Goal: Check status: Check status

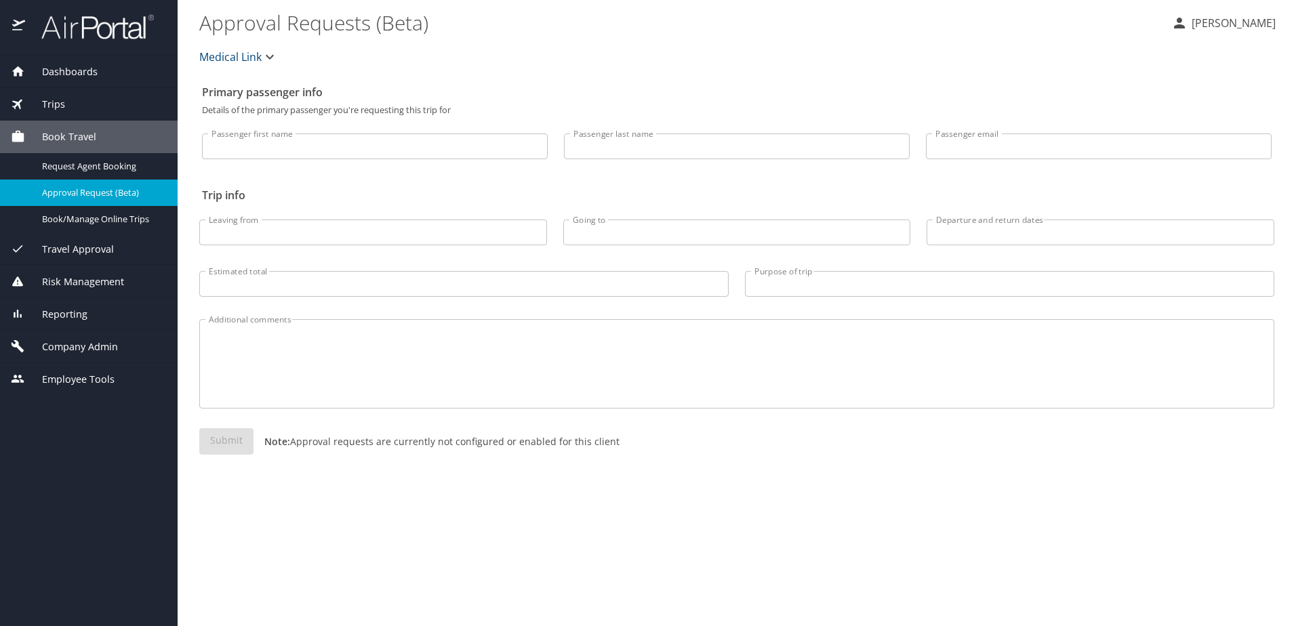
click at [63, 102] on span "Trips" at bounding box center [45, 104] width 40 height 15
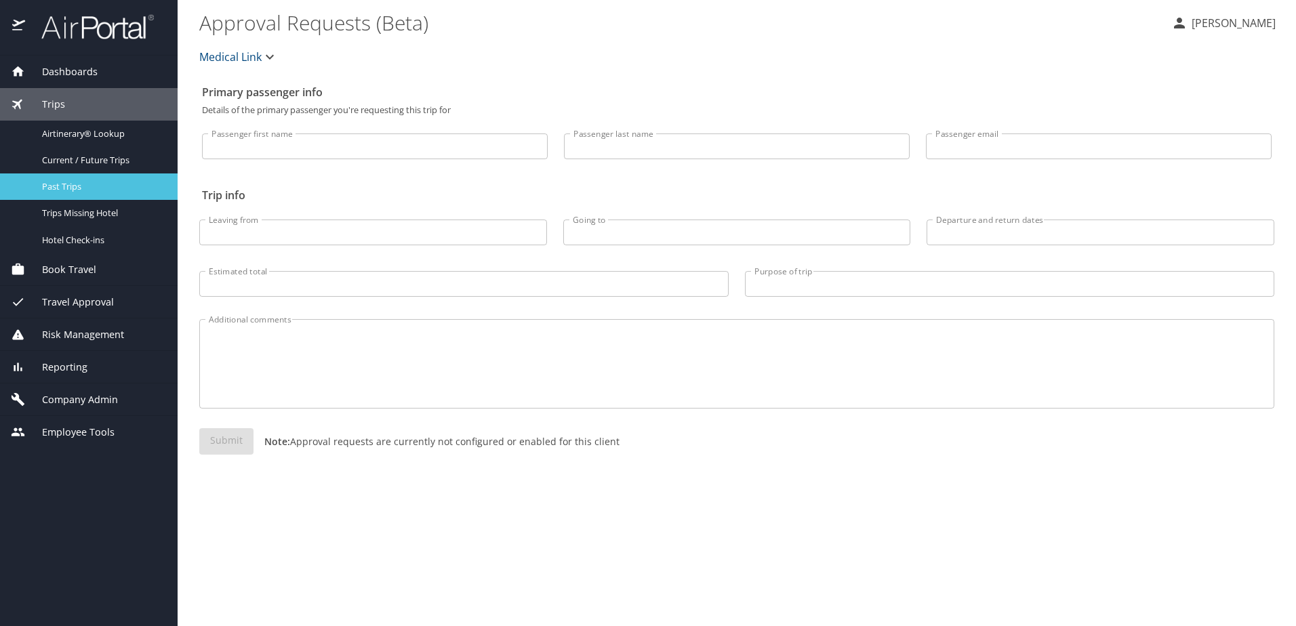
click at [60, 183] on span "Past Trips" at bounding box center [101, 186] width 119 height 13
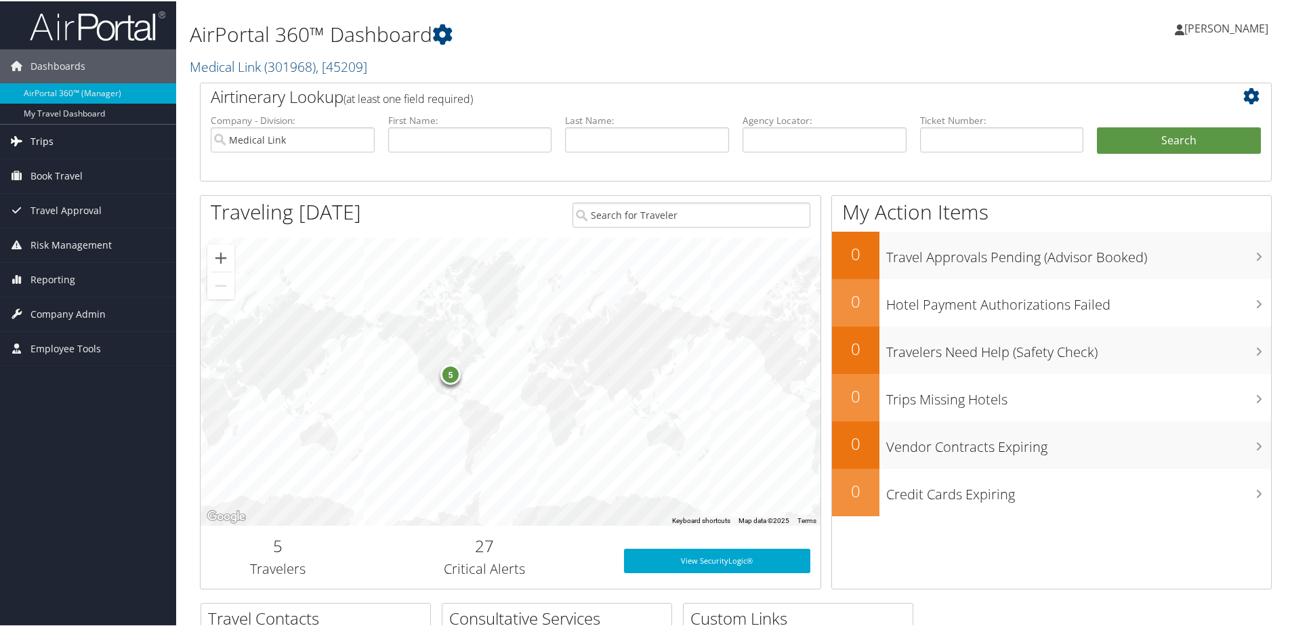
click at [45, 145] on span "Trips" at bounding box center [41, 140] width 23 height 34
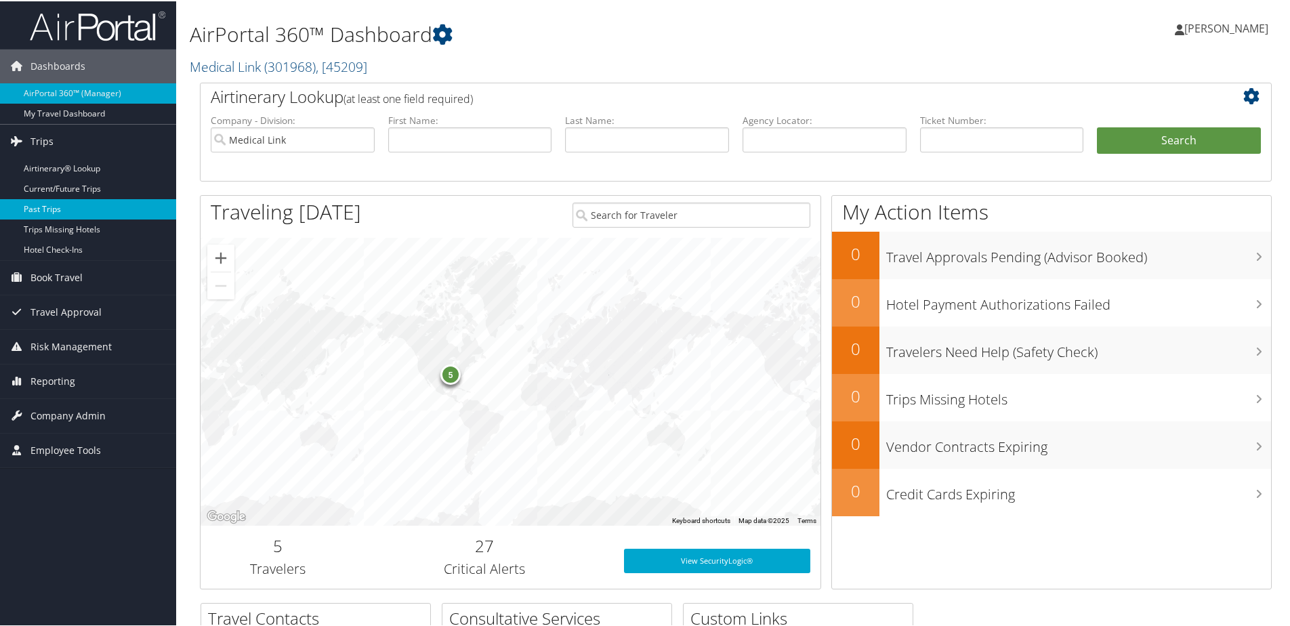
click at [49, 209] on link "Past Trips" at bounding box center [88, 208] width 176 height 20
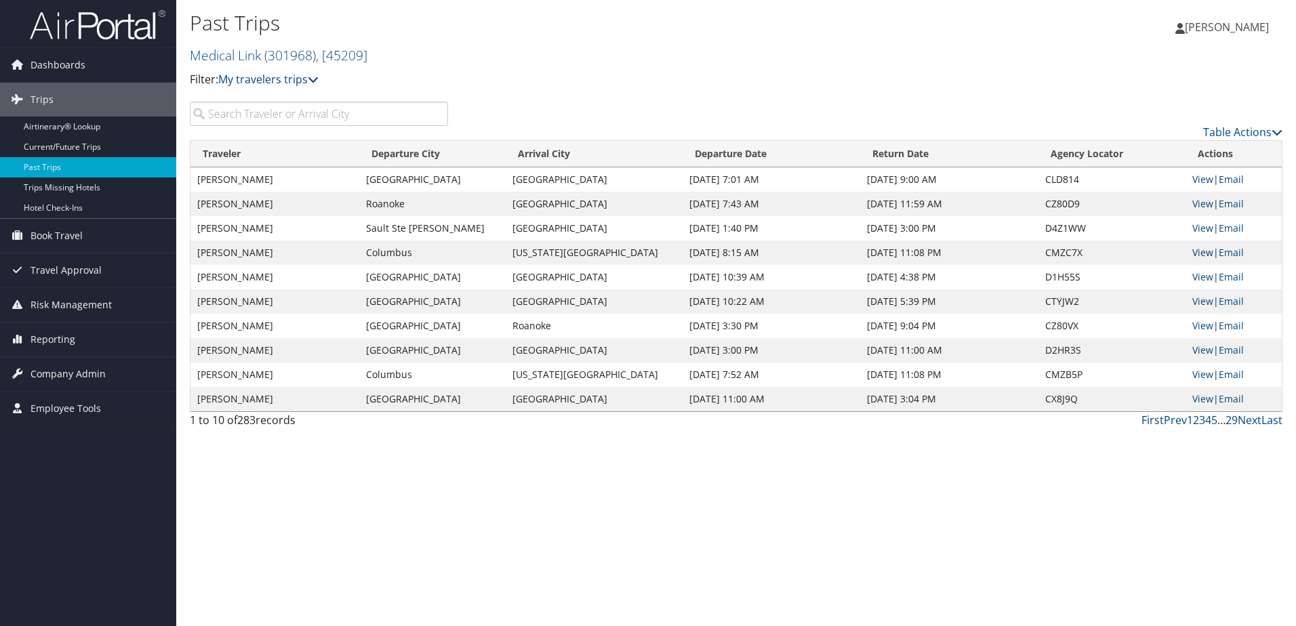
click at [1197, 253] on link "View" at bounding box center [1202, 252] width 21 height 13
click at [96, 146] on link "Current/Future Trips" at bounding box center [88, 147] width 176 height 20
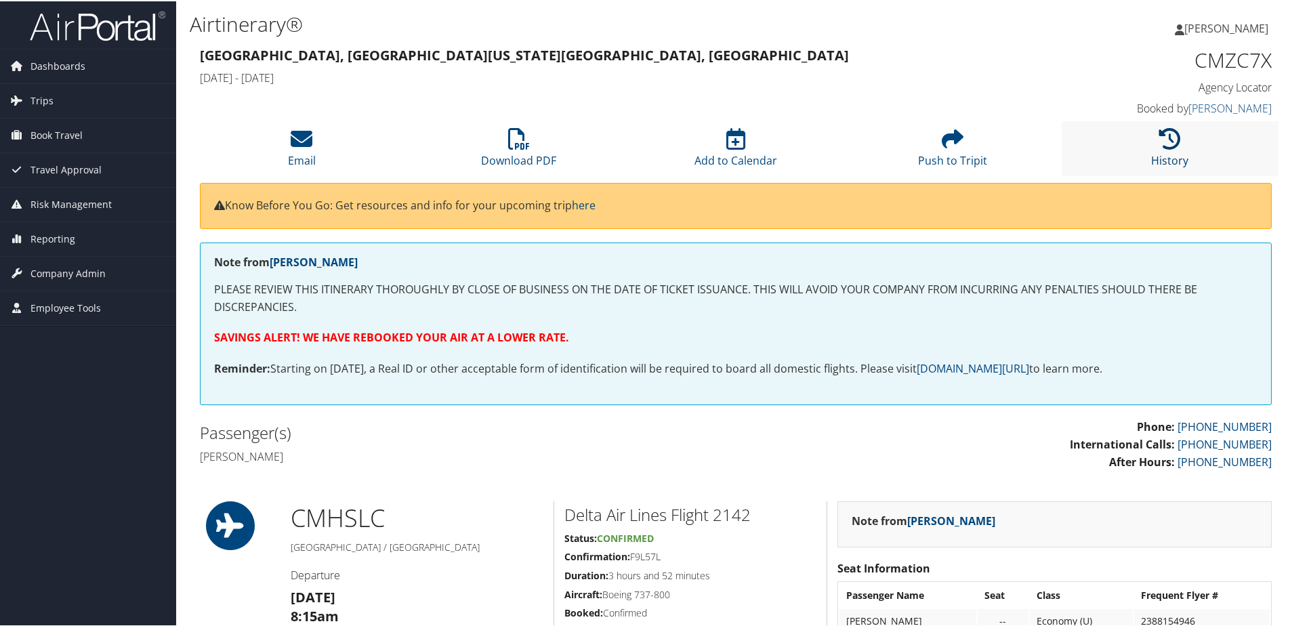
click at [1167, 142] on icon at bounding box center [1171, 138] width 22 height 22
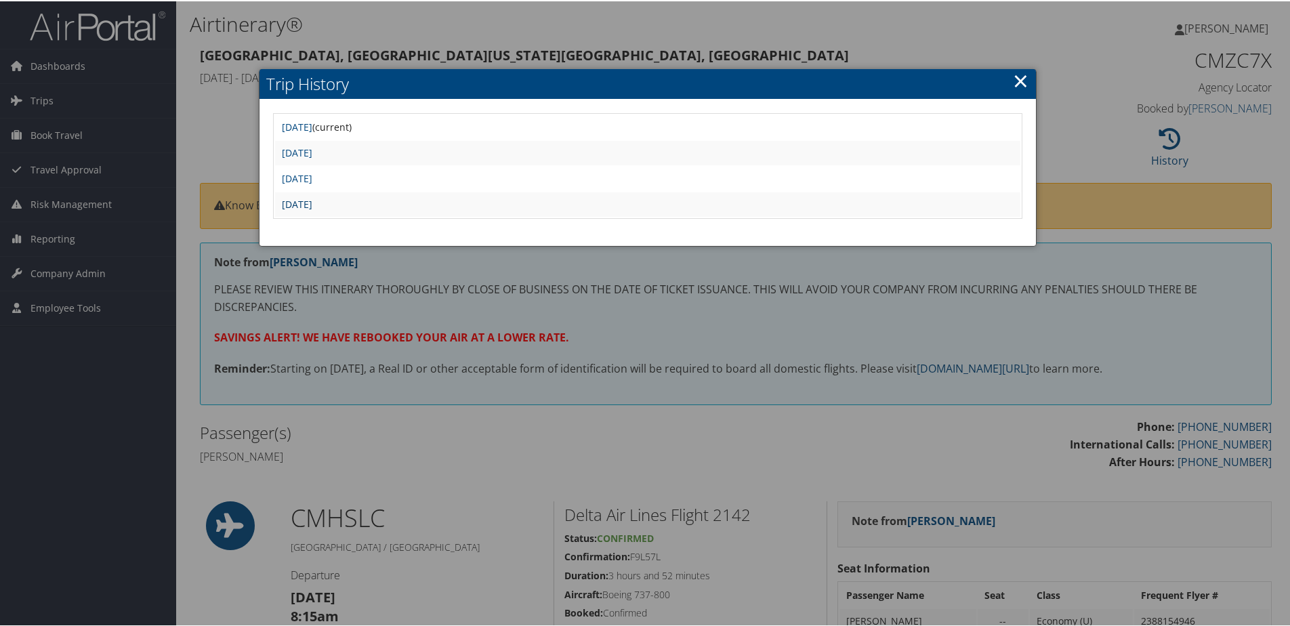
click at [312, 201] on link "Tue Jun 24 13:18:42 MDT 2025" at bounding box center [297, 203] width 30 height 13
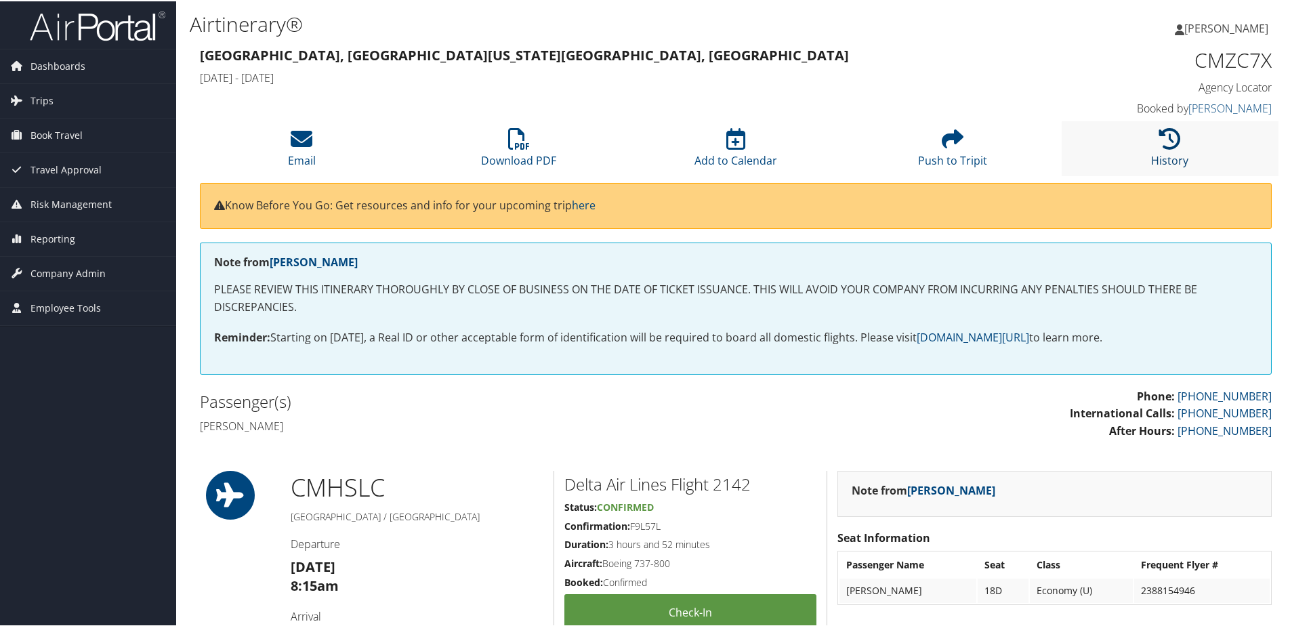
click at [1160, 138] on icon at bounding box center [1171, 138] width 22 height 22
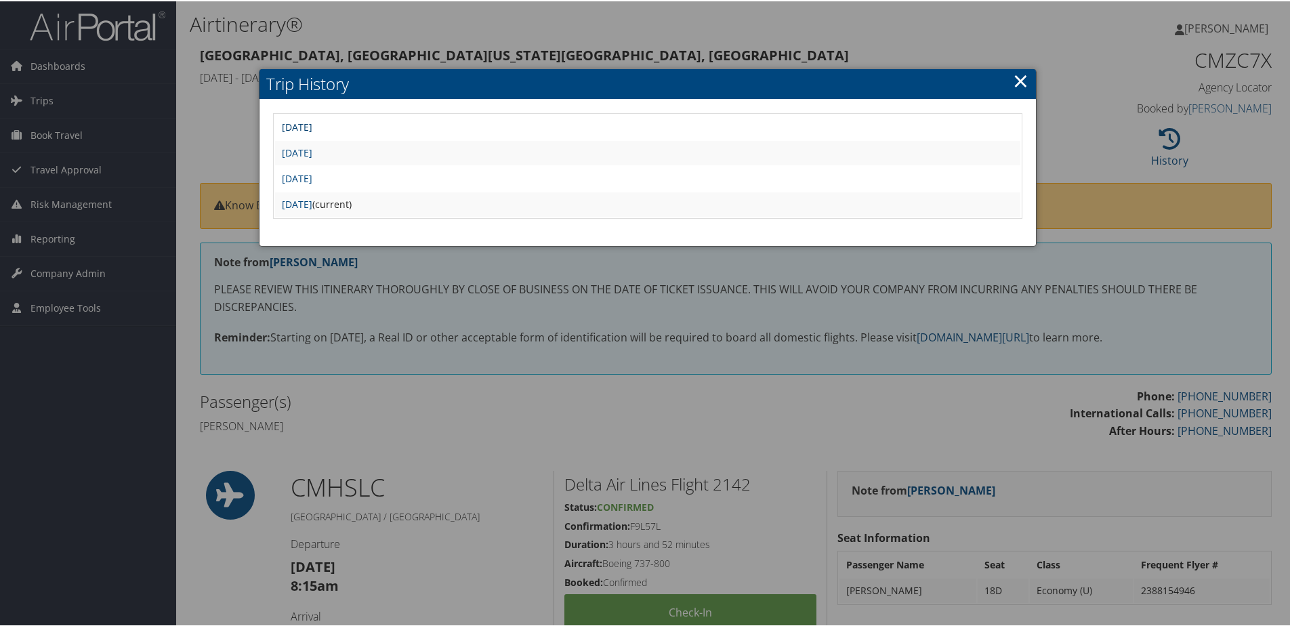
click at [312, 127] on link "Tue Jun 24 20:16:45 MDT 2025" at bounding box center [297, 125] width 30 height 13
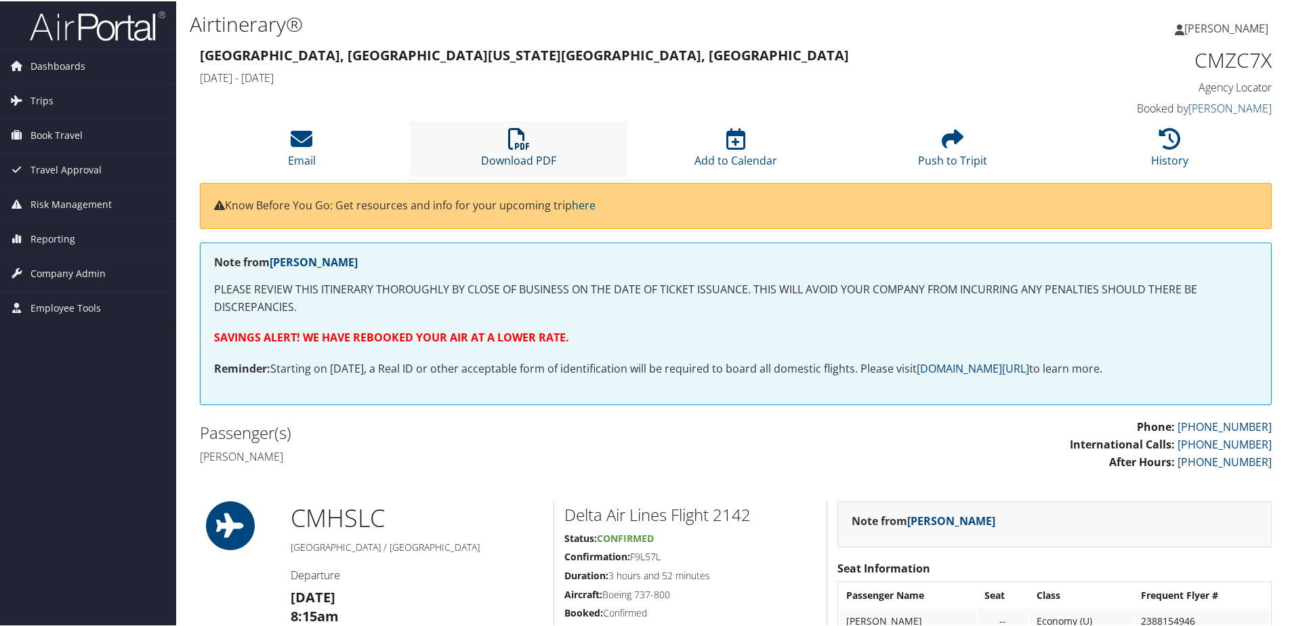
click at [508, 134] on icon at bounding box center [519, 138] width 22 height 22
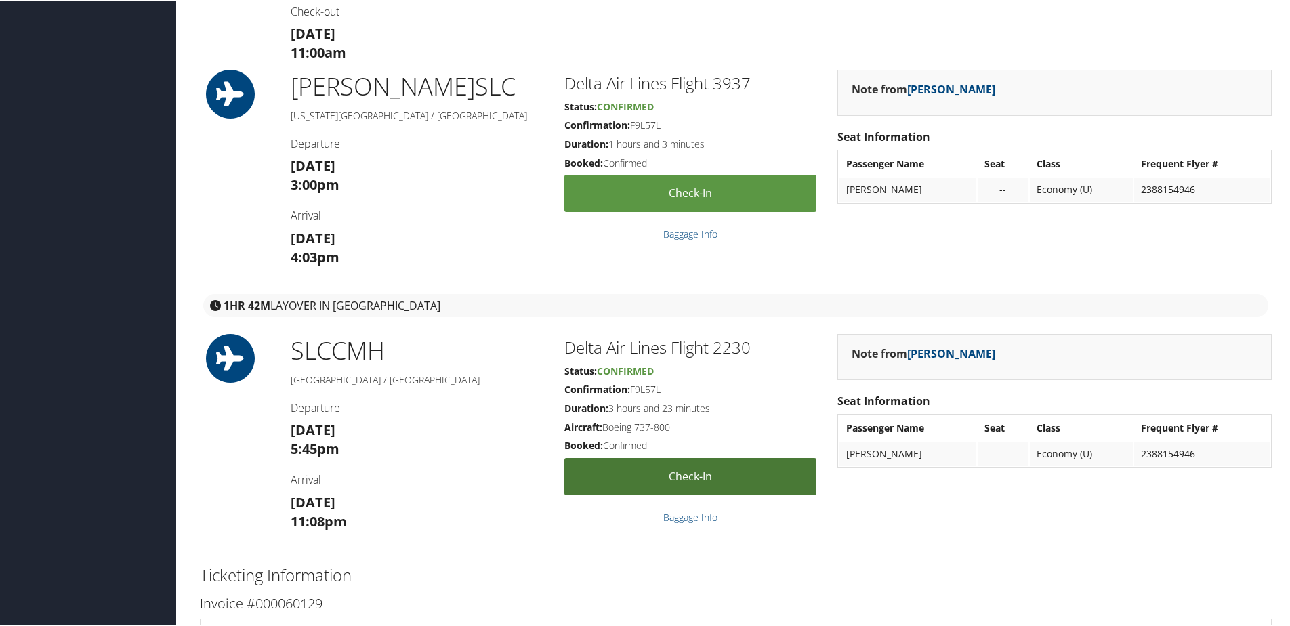
scroll to position [1694, 0]
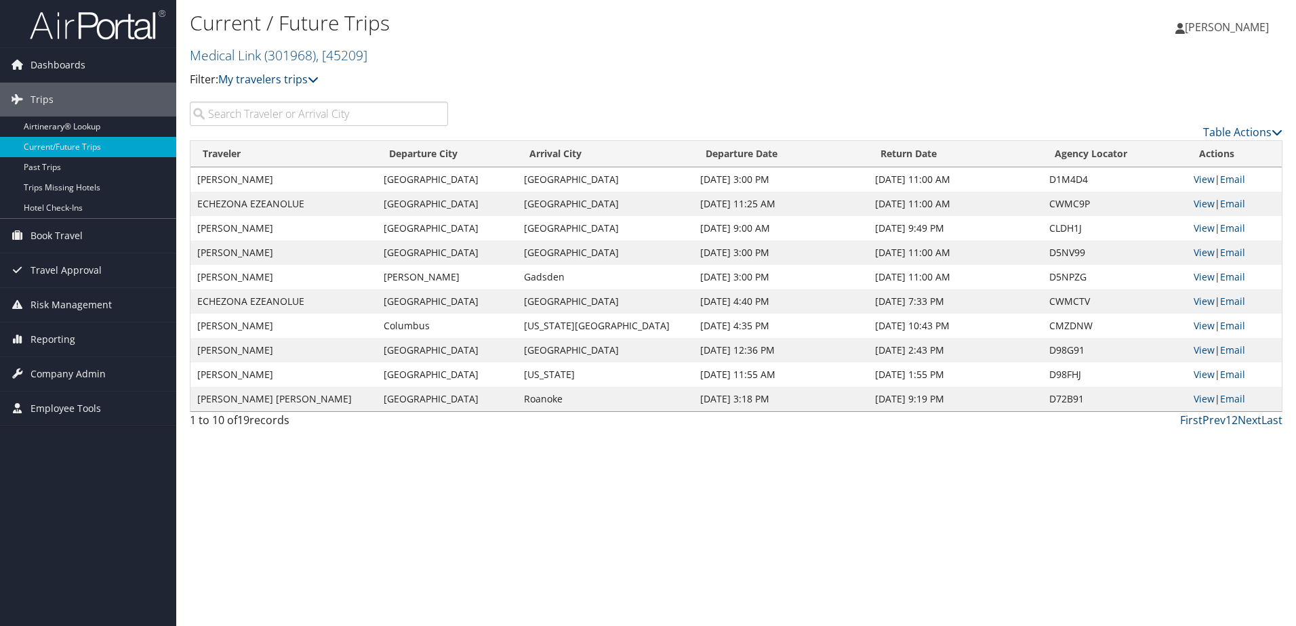
click at [535, 89] on div "Current / Future Trips Medical Link ( 301968 ) , [ 45209 ] Medical Link Medical…" at bounding box center [554, 54] width 729 height 95
